Goal: Information Seeking & Learning: Learn about a topic

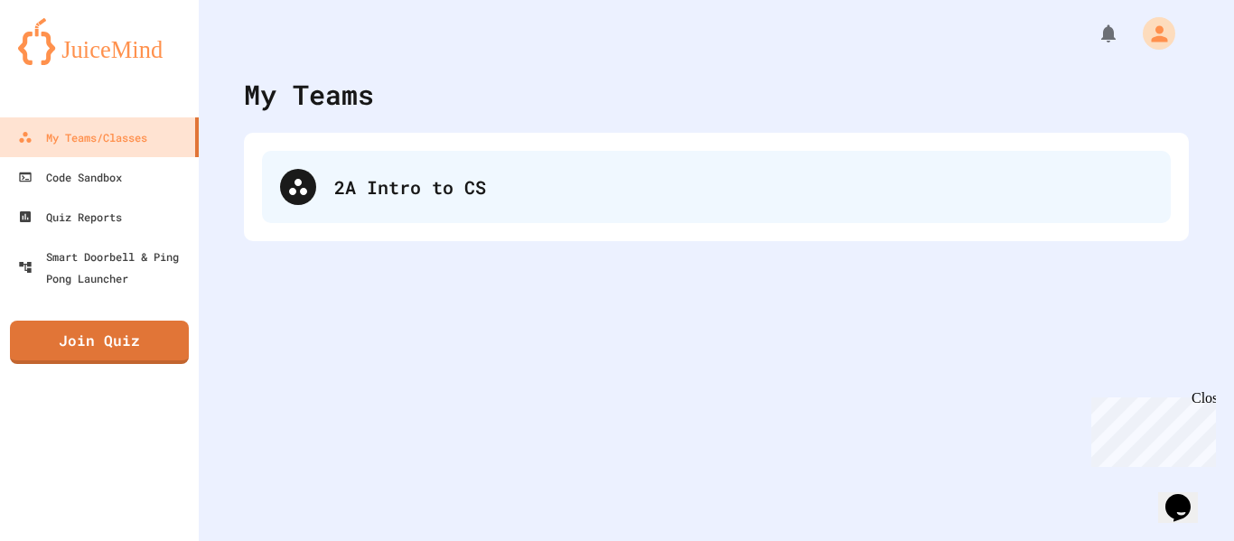
click at [443, 190] on div "2A Intro to CS" at bounding box center [743, 186] width 819 height 27
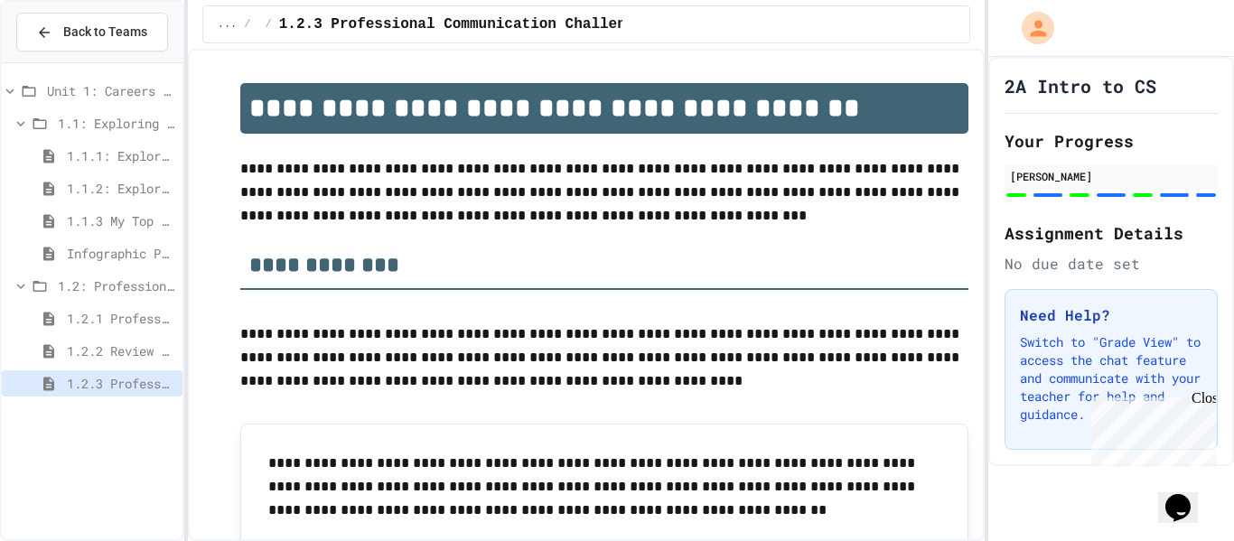
click at [97, 361] on div "1.2.2 Review - Professional Communication" at bounding box center [92, 351] width 181 height 26
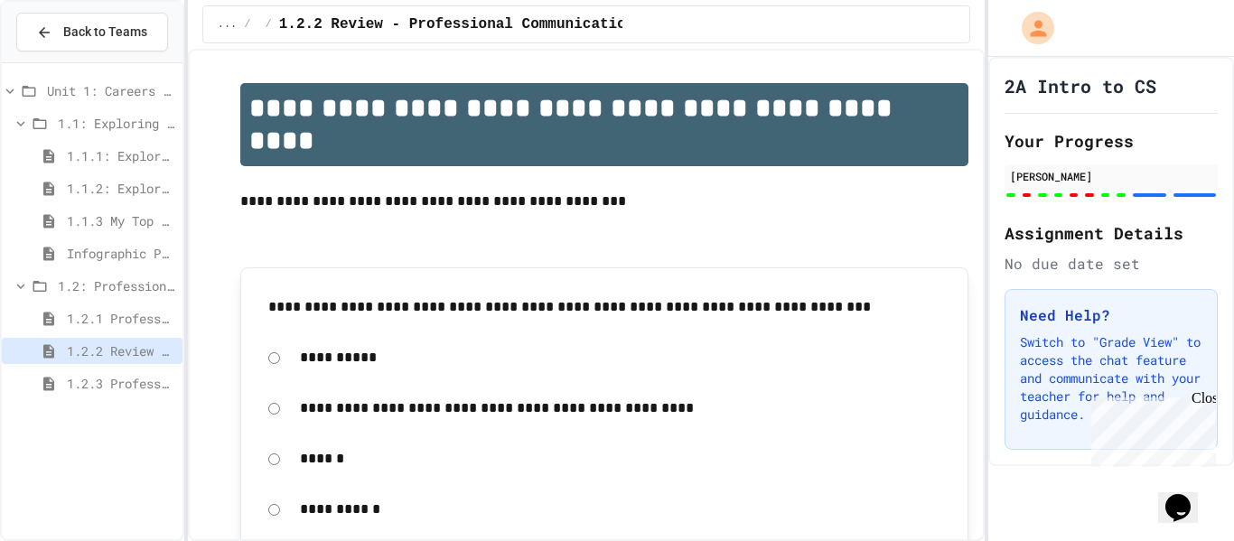
click at [120, 329] on div "1.2.1 Professional Communication" at bounding box center [92, 318] width 181 height 26
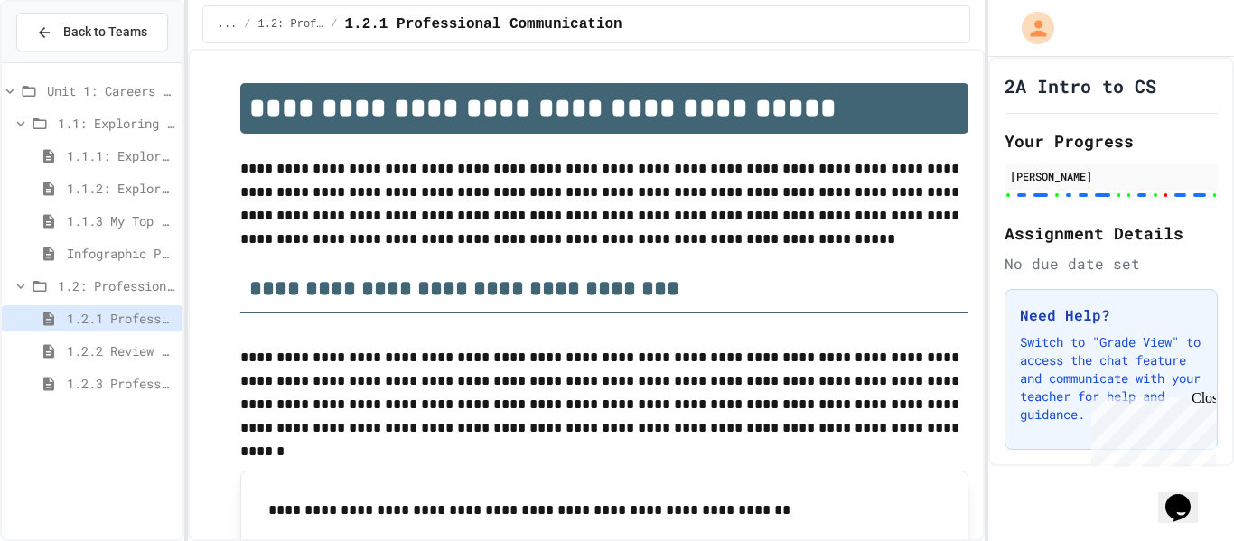
click at [143, 245] on span "Infographic Project: Your favorite CS" at bounding box center [121, 253] width 108 height 19
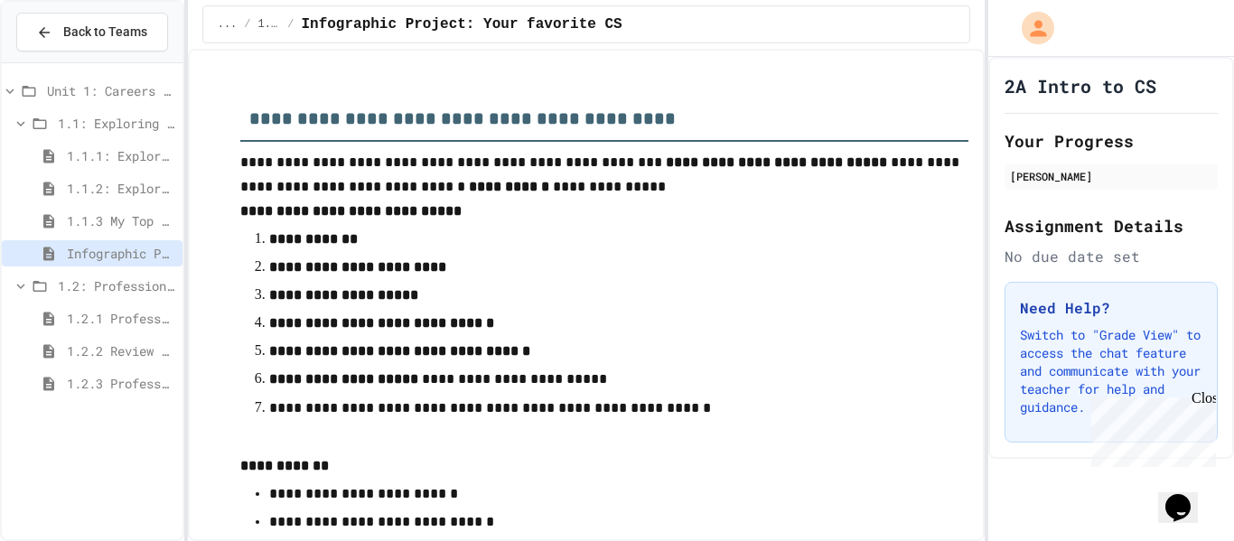
click at [143, 218] on span "1.1.3 My Top 3 CS Careers!" at bounding box center [121, 220] width 108 height 19
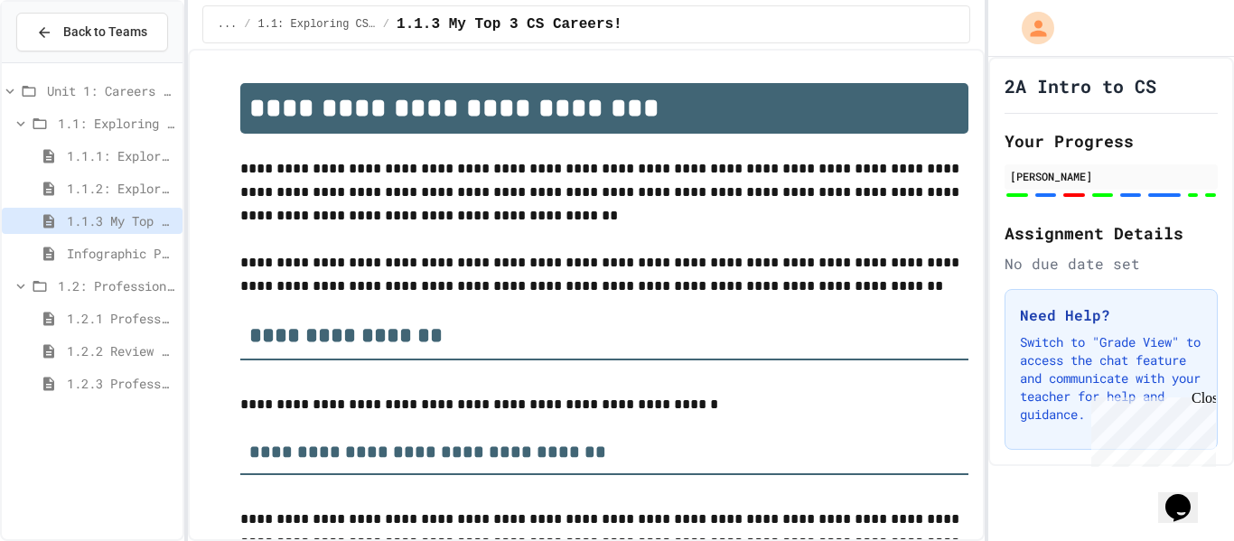
click at [134, 192] on span "1.1.2: Exploring CS Careers - Review" at bounding box center [121, 188] width 108 height 19
